Goal: Task Accomplishment & Management: Use online tool/utility

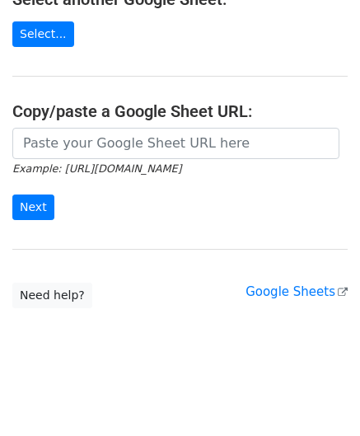
scroll to position [364, 0]
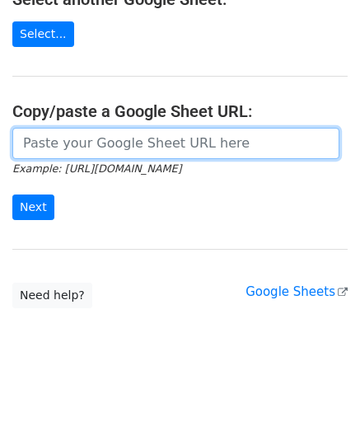
click at [101, 141] on input "url" at bounding box center [175, 143] width 327 height 31
paste input "https://docs.google.com/spreadsheets/d/1_cE1ydJQTe-j2GAtYfGX9-o42KsEegk4QTtbrJY…"
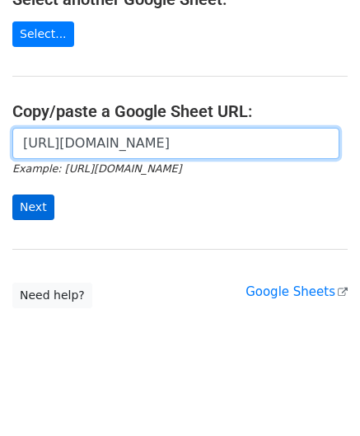
type input "https://docs.google.com/spreadsheets/d/1_cE1ydJQTe-j2GAtYfGX9-o42KsEegk4QTtbrJY…"
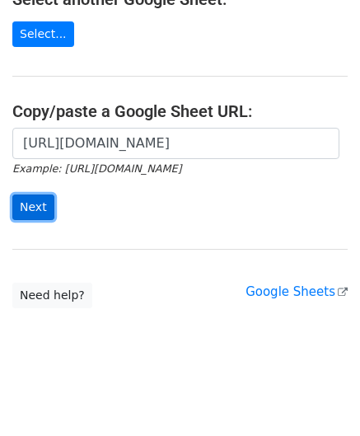
click at [38, 206] on input "Next" at bounding box center [33, 208] width 42 height 26
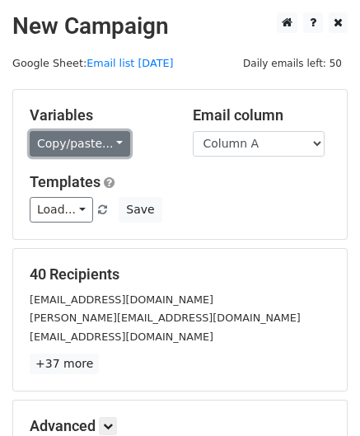
click at [107, 143] on link "Copy/paste..." at bounding box center [80, 144] width 101 height 26
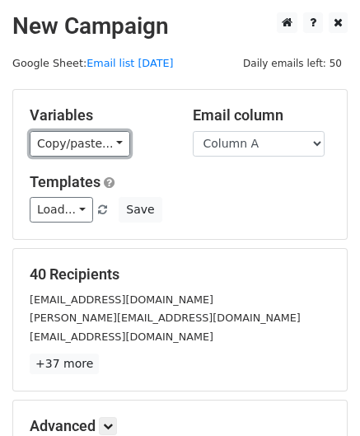
scroll to position [82, 0]
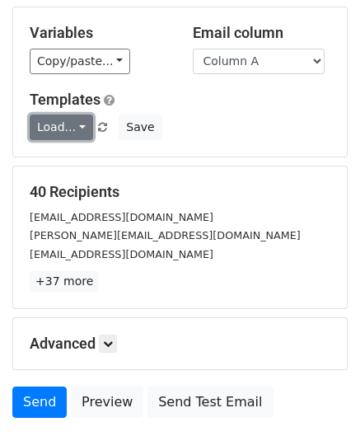
click at [79, 128] on link "Load..." at bounding box center [61, 128] width 63 height 26
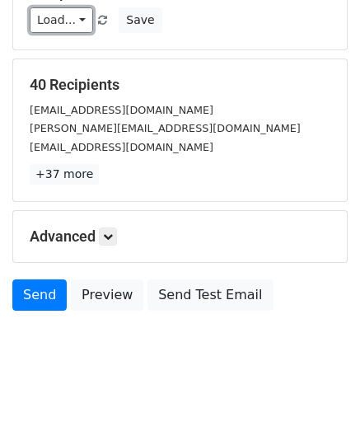
scroll to position [201, 0]
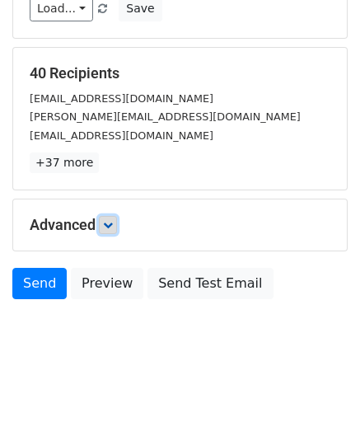
click at [110, 226] on icon at bounding box center [108, 225] width 10 height 10
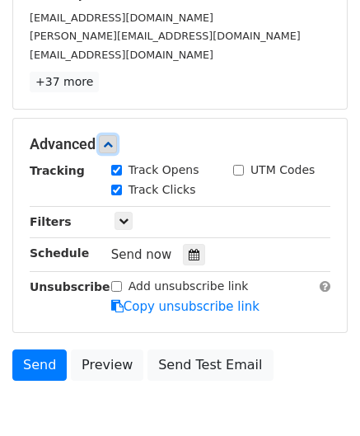
scroll to position [362, 0]
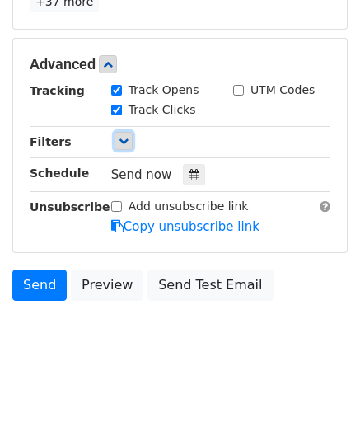
click at [124, 140] on icon at bounding box center [124, 141] width 10 height 10
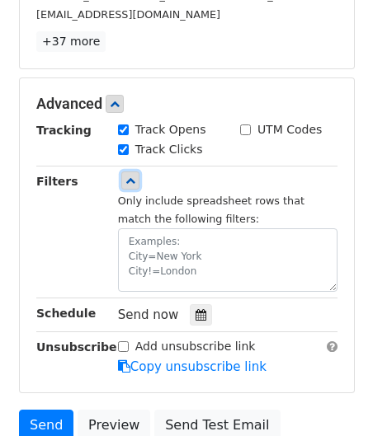
scroll to position [330, 0]
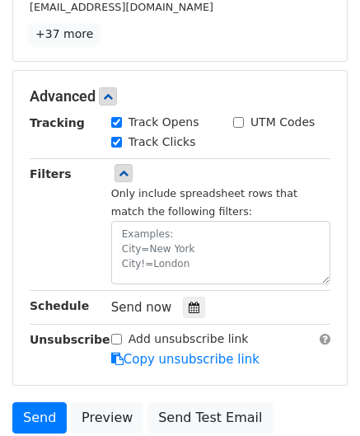
click at [72, 35] on link "+37 more" at bounding box center [64, 34] width 69 height 21
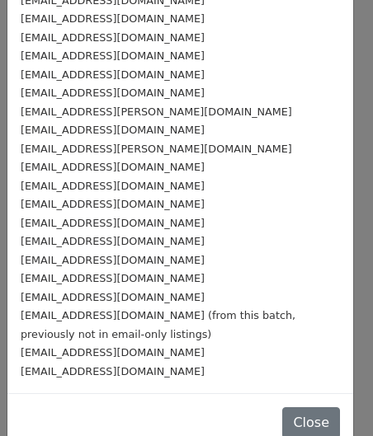
scroll to position [472, 0]
